Goal: Go to known website: Go to known website

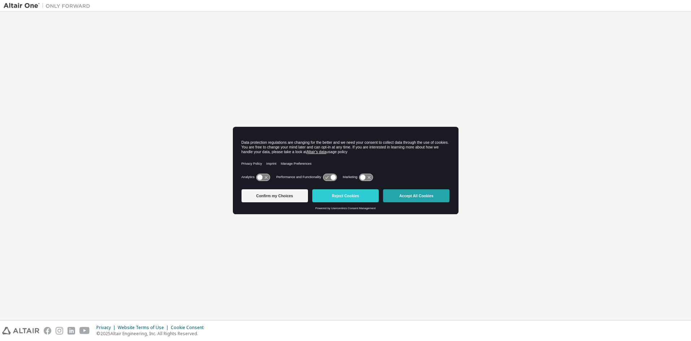
click at [414, 195] on button "Accept All Cookies" at bounding box center [416, 195] width 66 height 13
